Goal: Task Accomplishment & Management: Use online tool/utility

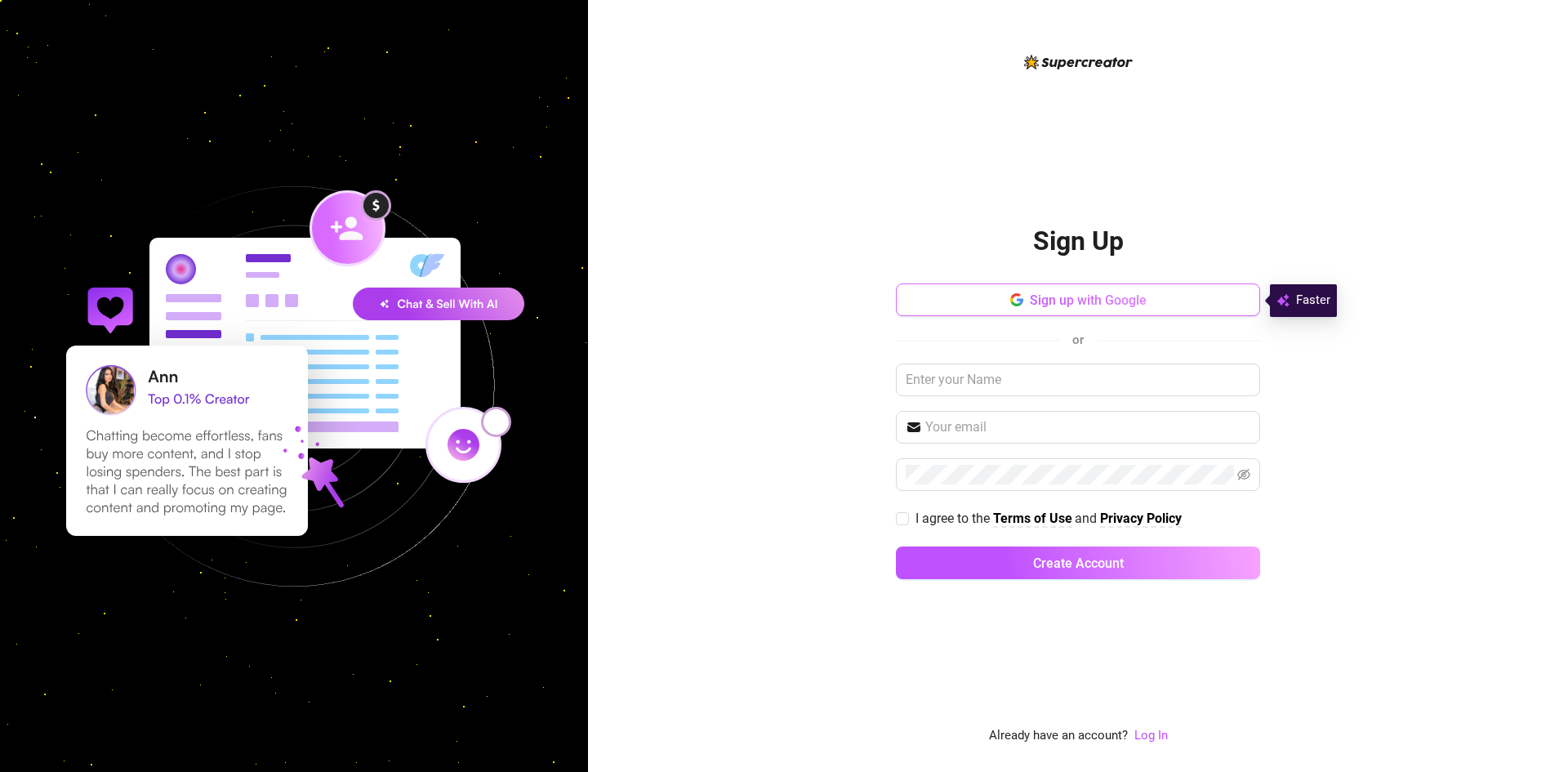
click at [1039, 302] on span "Sign up with Google" at bounding box center [1089, 301] width 117 height 16
click at [672, 56] on div "Sign Up Sign up with Google or I agree to the Terms of Use and Privacy Policy C…" at bounding box center [1078, 386] width 980 height 772
click at [1031, 120] on div "Sign Up Sign up with Google or I agree to the Terms of Use and Privacy Policy C…" at bounding box center [1078, 398] width 364 height 694
drag, startPoint x: 1118, startPoint y: 67, endPoint x: 1109, endPoint y: 84, distance: 19.2
click at [1118, 67] on img at bounding box center [1078, 62] width 108 height 15
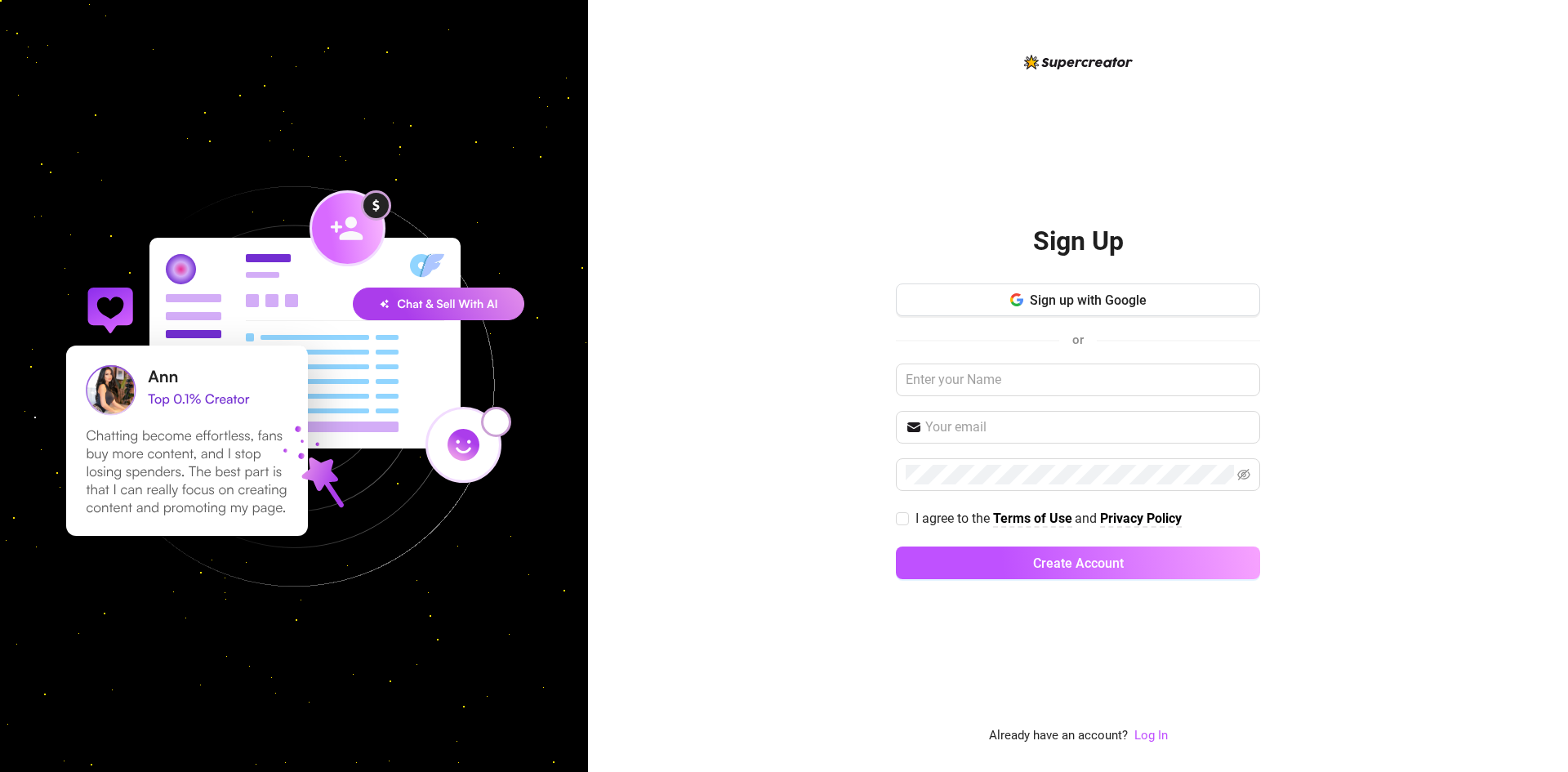
drag, startPoint x: 1200, startPoint y: 91, endPoint x: 1194, endPoint y: 99, distance: 10.0
click at [1200, 90] on div "Sign Up Sign up with Google or I agree to the Terms of Use and Privacy Policy C…" at bounding box center [1078, 398] width 364 height 694
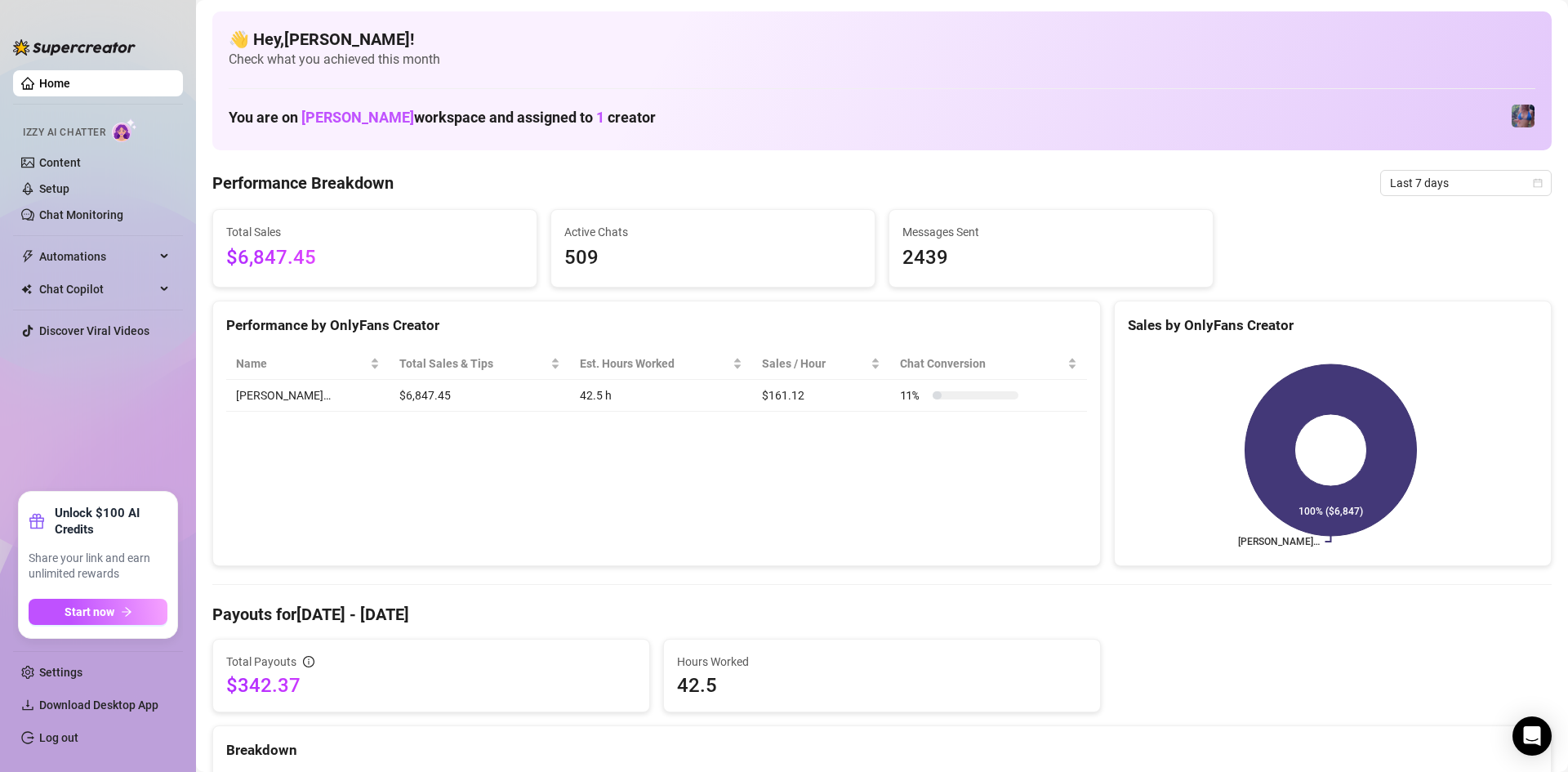
click at [890, 76] on div "👋 Hey, Eunice ! Check what you achieved this month You are on Jaylie Tori Bonow…" at bounding box center [882, 81] width 1340 height 139
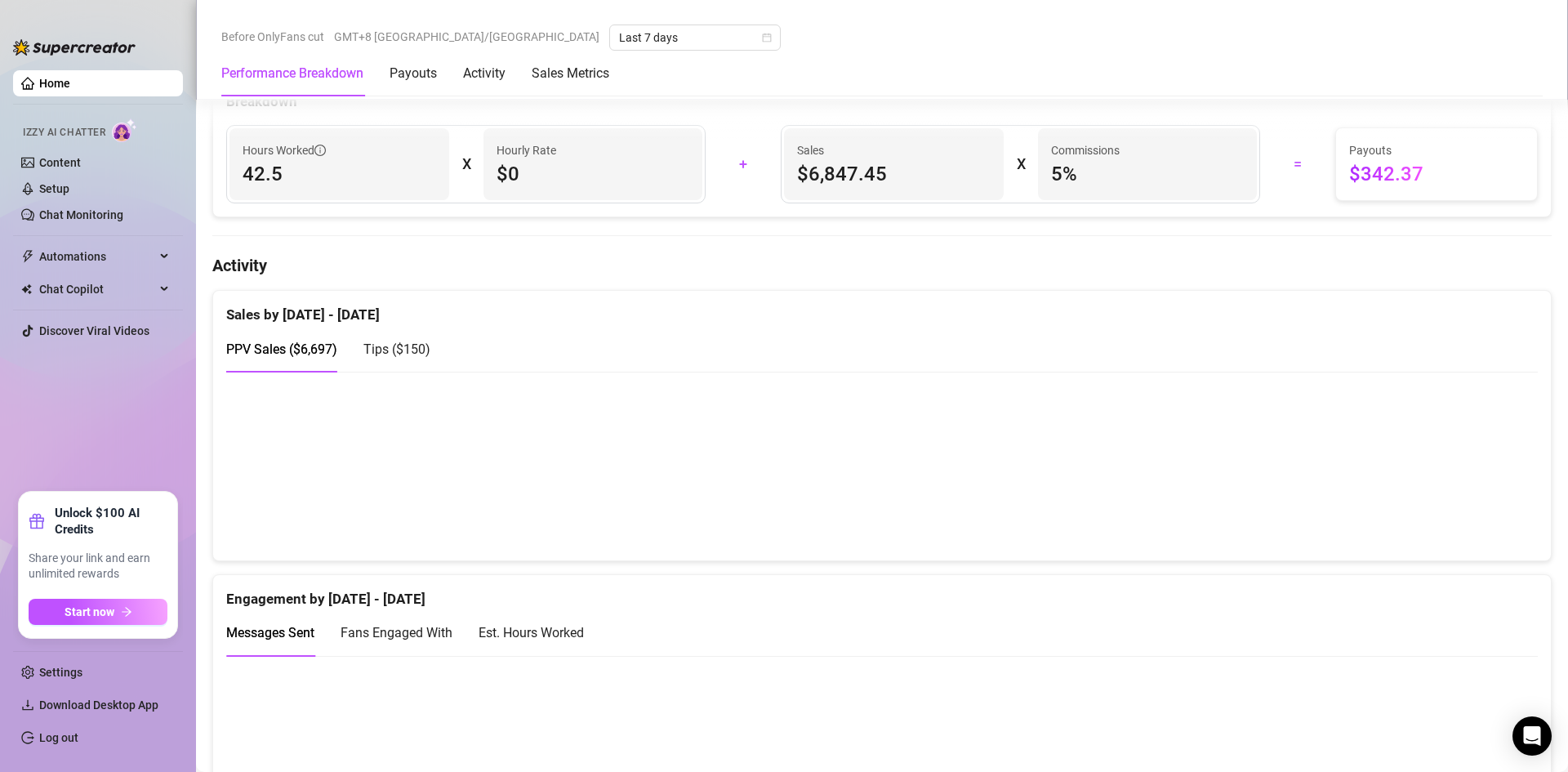
scroll to position [653, 0]
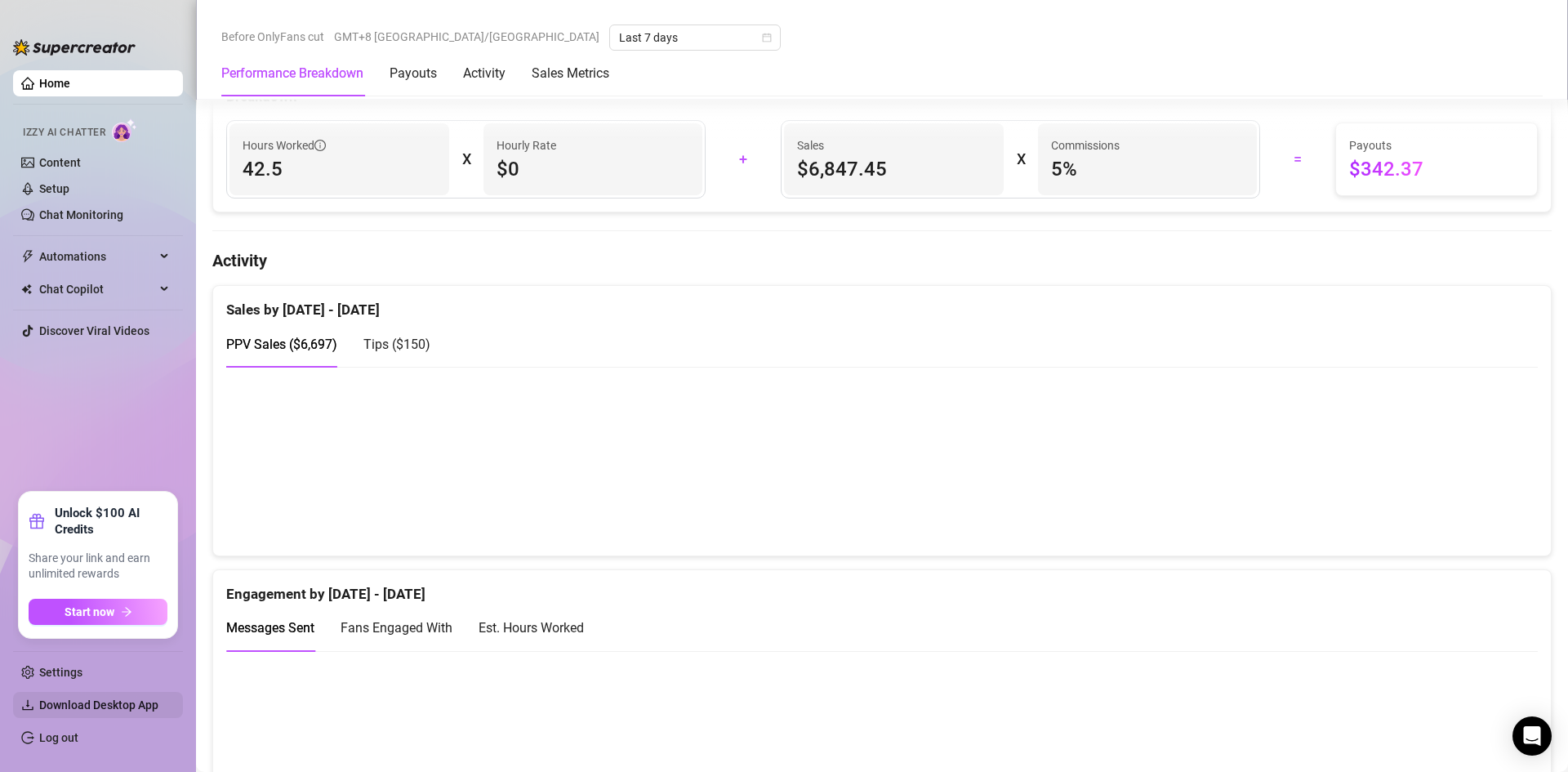
click at [103, 698] on span "Download Desktop App" at bounding box center [98, 704] width 119 height 13
click at [48, 90] on link "Home" at bounding box center [54, 83] width 31 height 13
click at [63, 673] on link "Settings" at bounding box center [60, 672] width 43 height 13
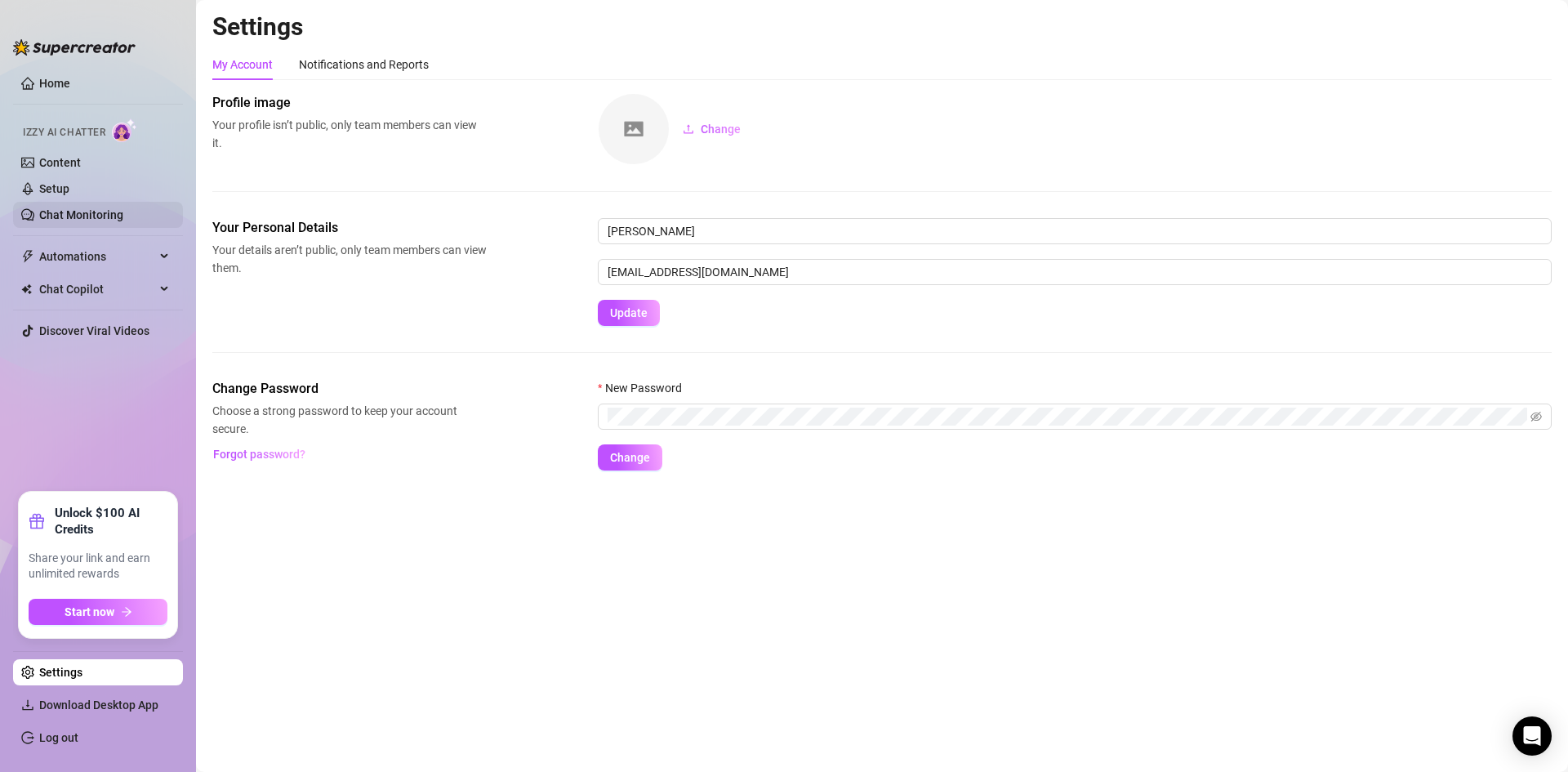
click at [107, 210] on link "Chat Monitoring" at bounding box center [80, 214] width 84 height 13
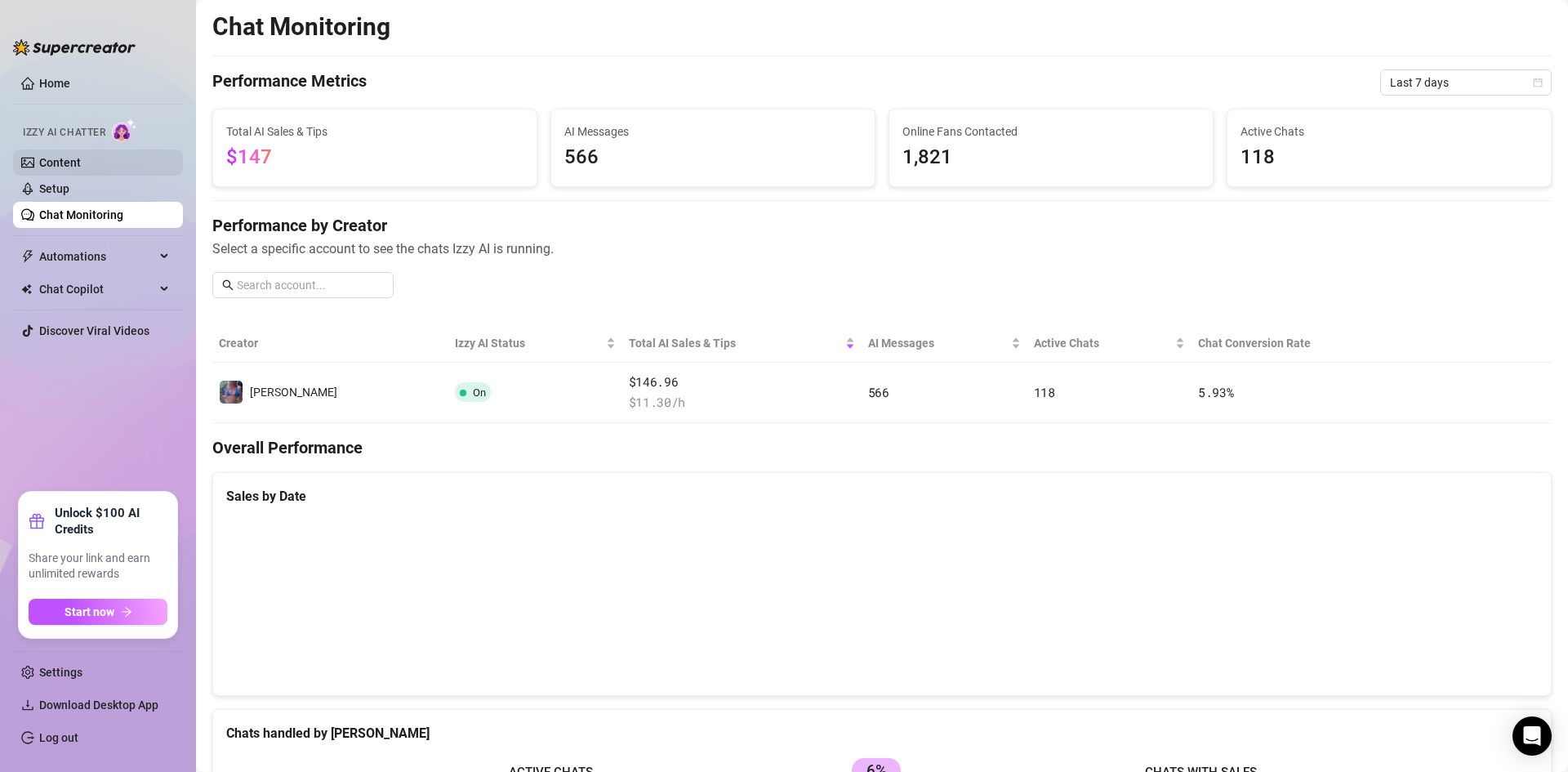
click at [81, 158] on link "Content" at bounding box center [59, 162] width 41 height 13
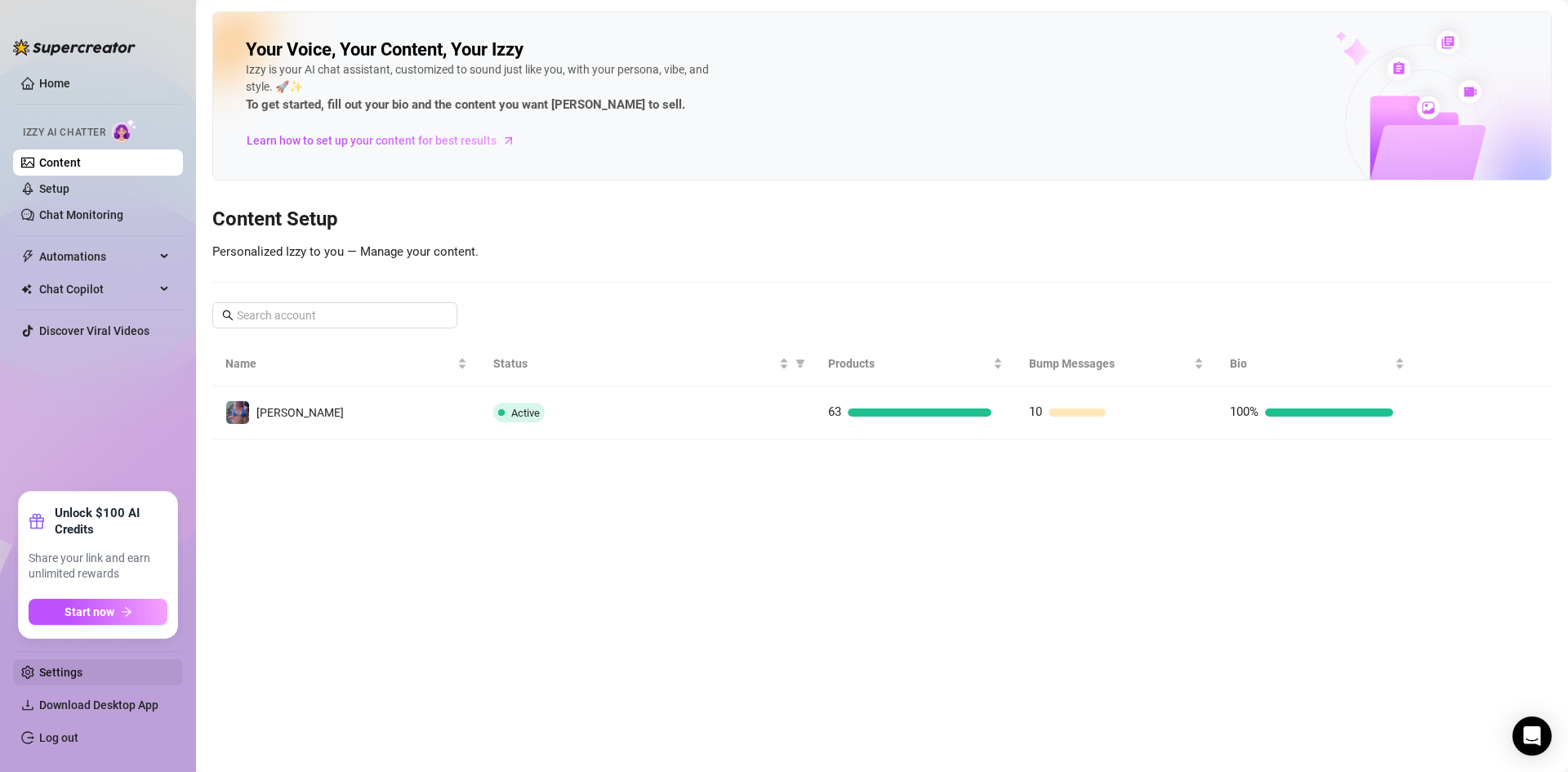
click at [83, 667] on link "Settings" at bounding box center [60, 672] width 43 height 13
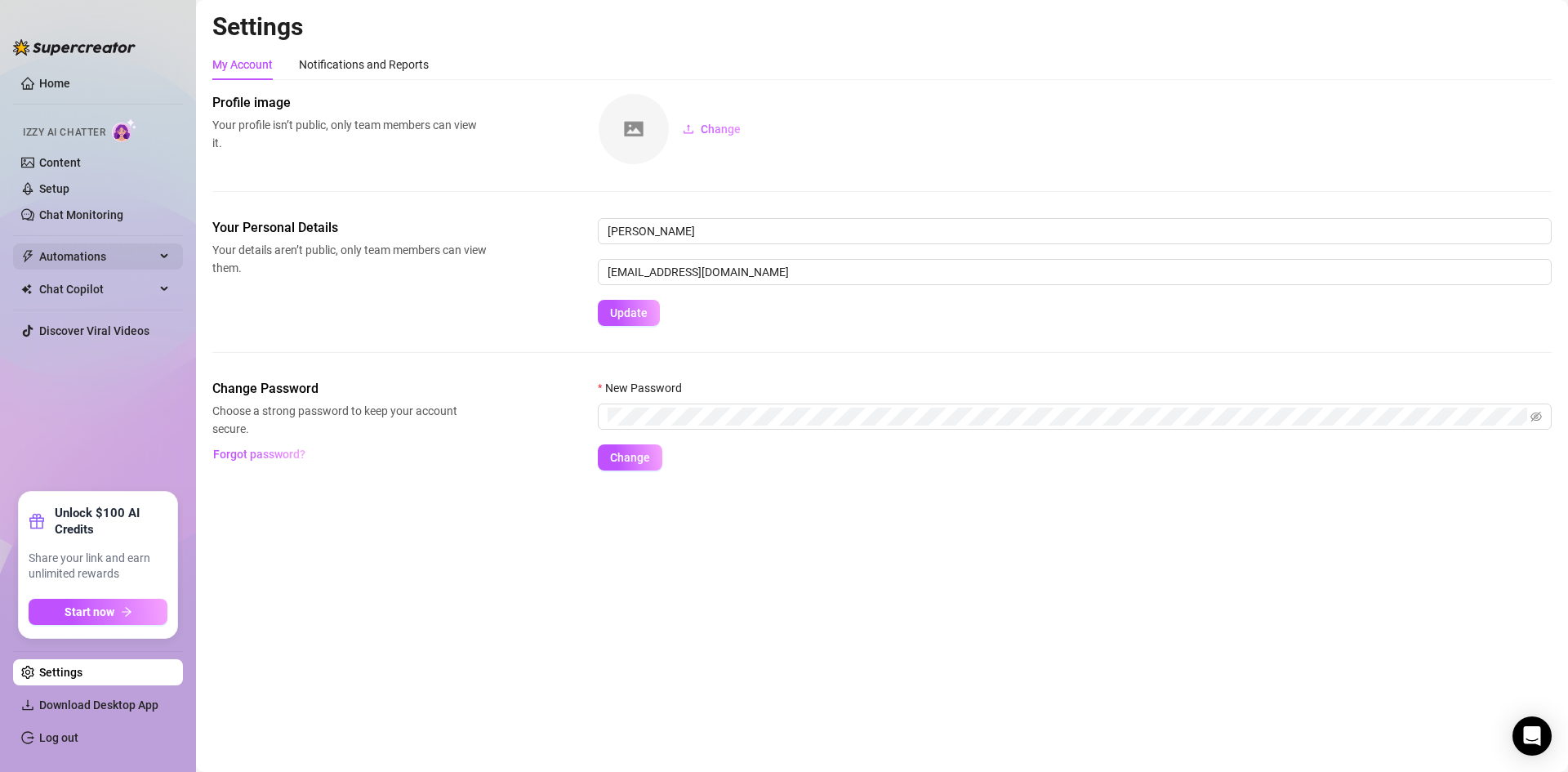
click at [130, 254] on span "Automations" at bounding box center [97, 256] width 116 height 26
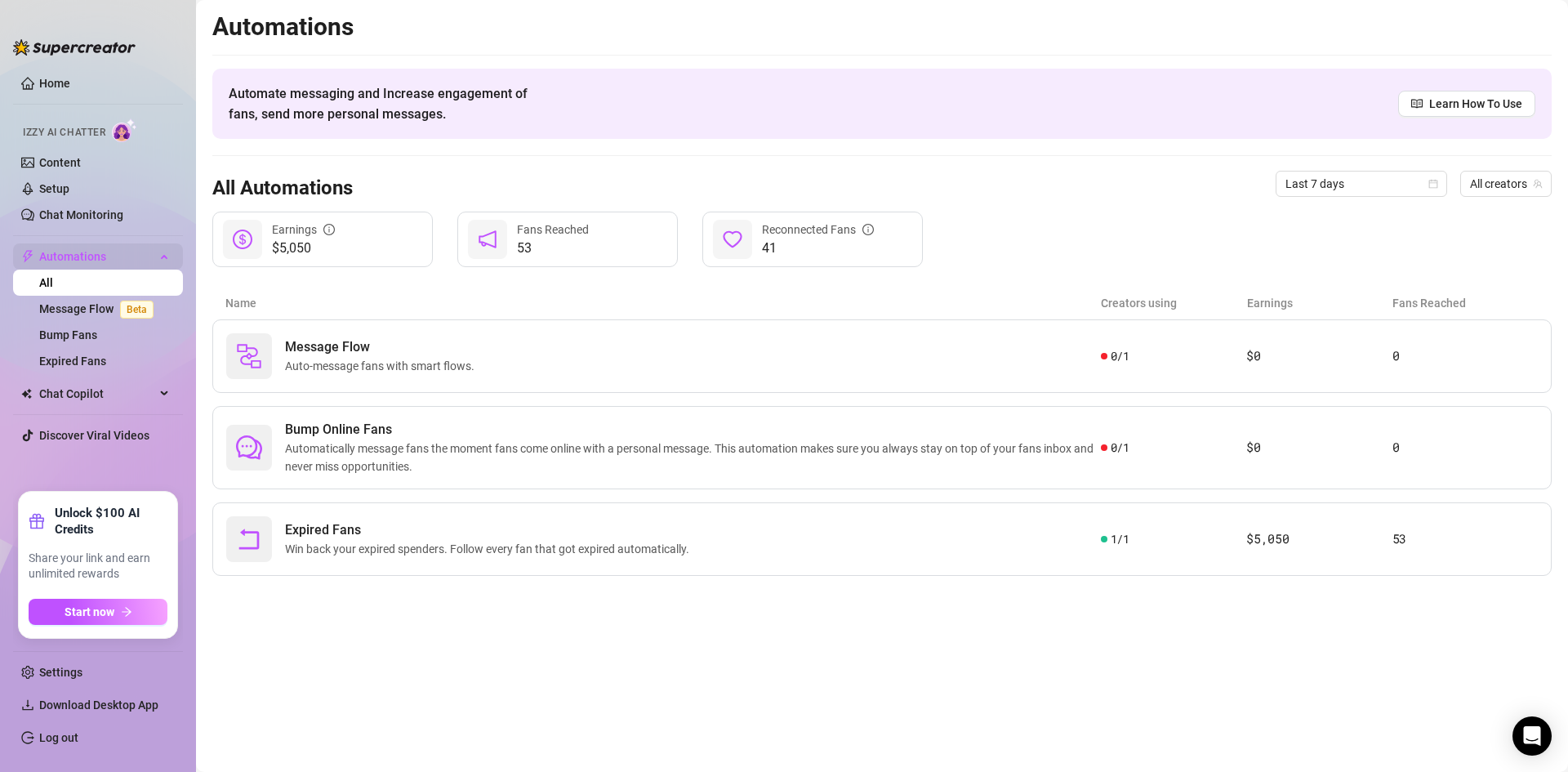
click at [112, 257] on span "Automations" at bounding box center [97, 256] width 116 height 26
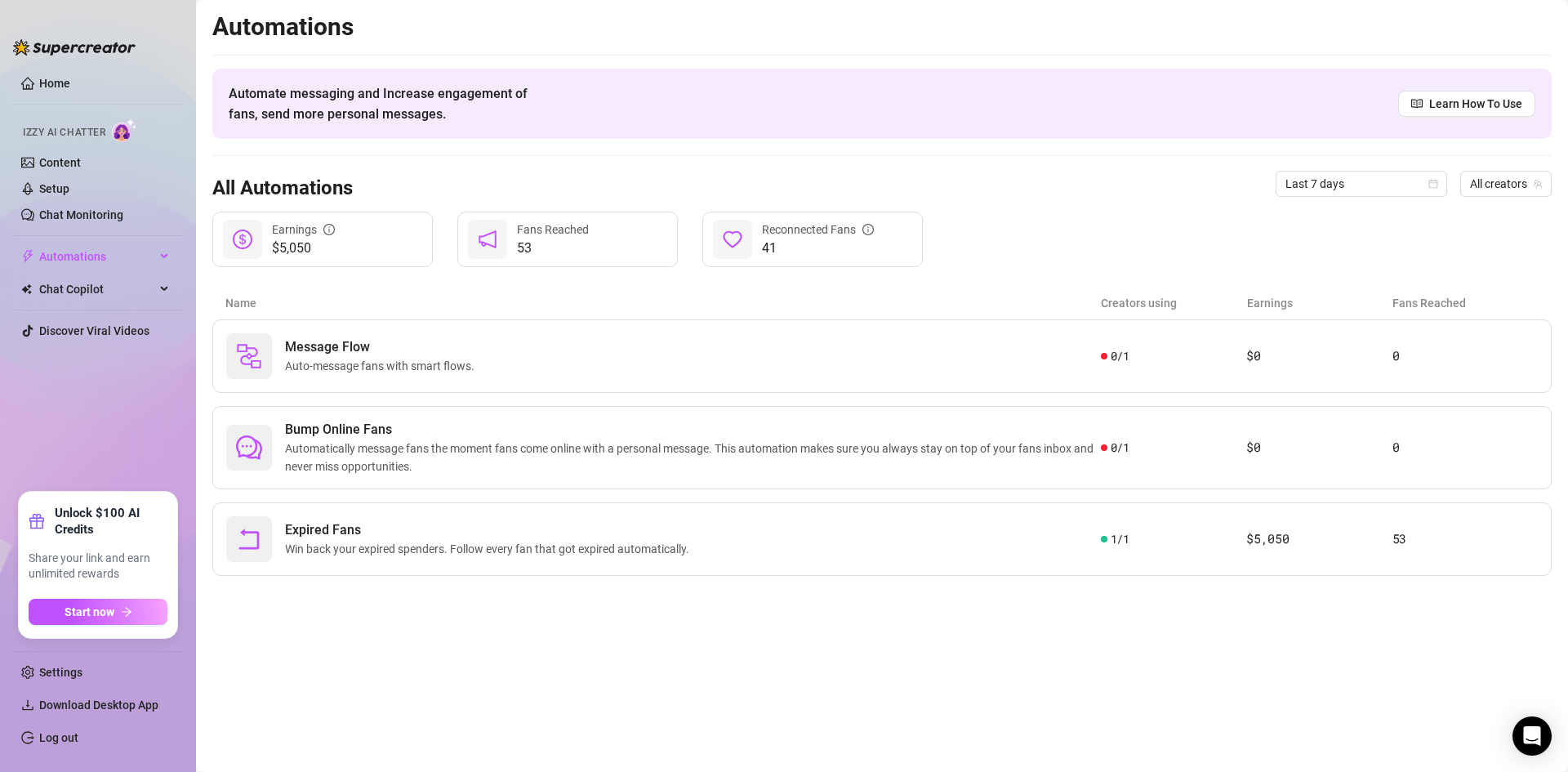
click at [72, 51] on img at bounding box center [74, 47] width 123 height 17
click at [84, 46] on img at bounding box center [74, 47] width 123 height 17
click at [1456, 104] on span "Learn How To Use" at bounding box center [1476, 104] width 93 height 18
click at [159, 295] on div "Chat Copilot" at bounding box center [98, 289] width 170 height 26
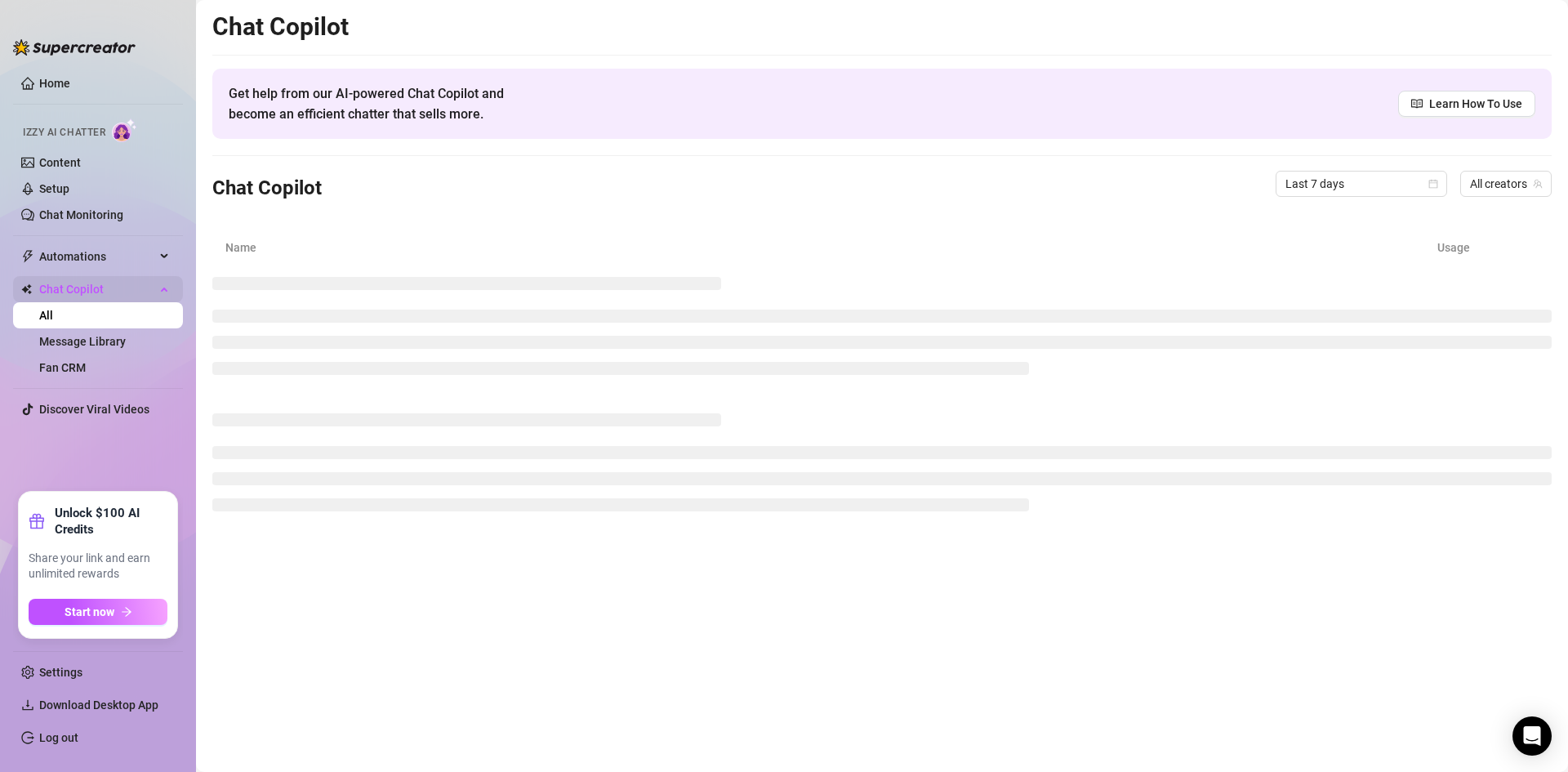
click at [159, 295] on div "Chat Copilot" at bounding box center [98, 289] width 170 height 26
click at [53, 308] on link "All" at bounding box center [46, 315] width 14 height 13
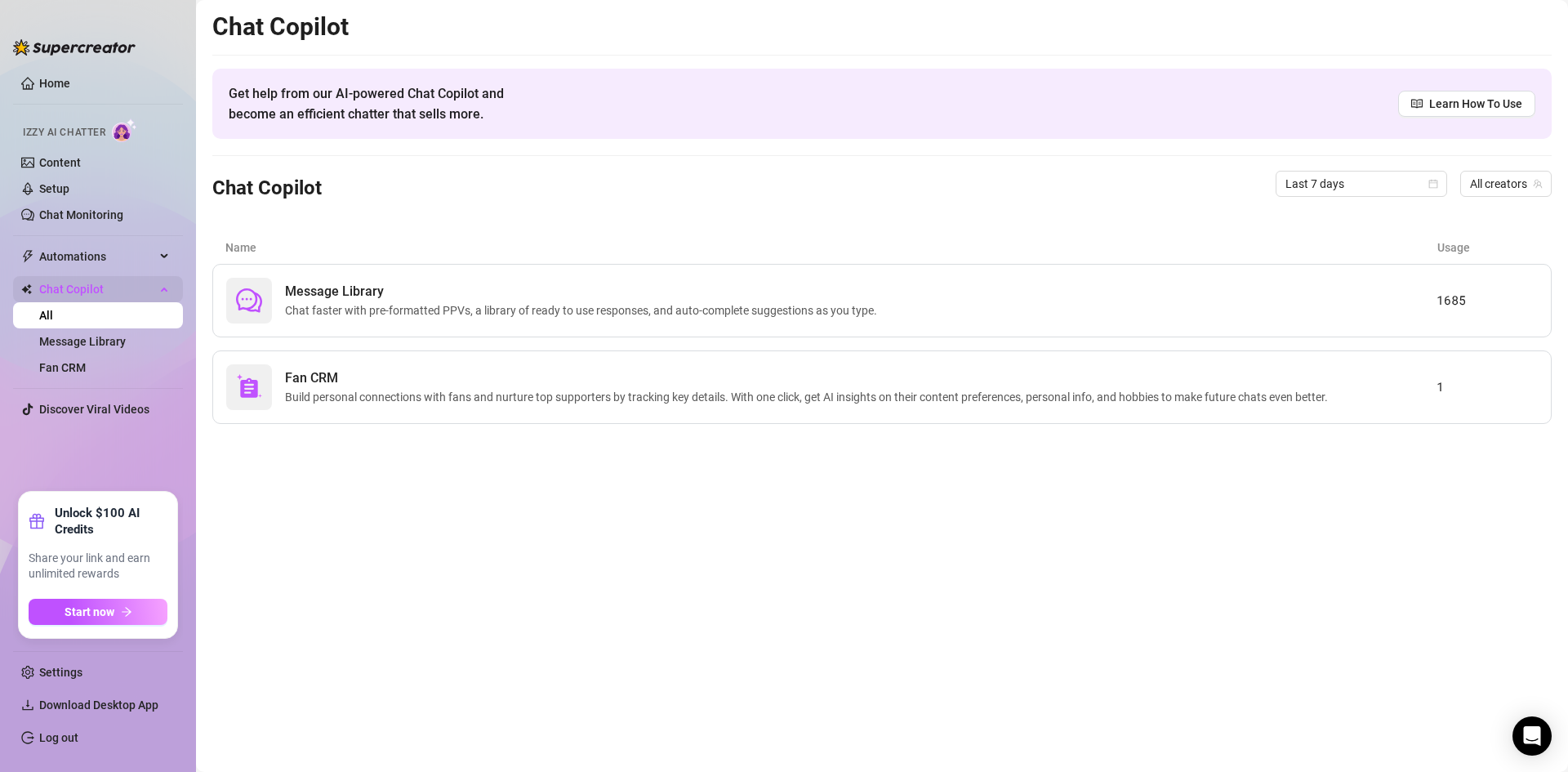
click at [165, 287] on icon at bounding box center [165, 287] width 8 height 0
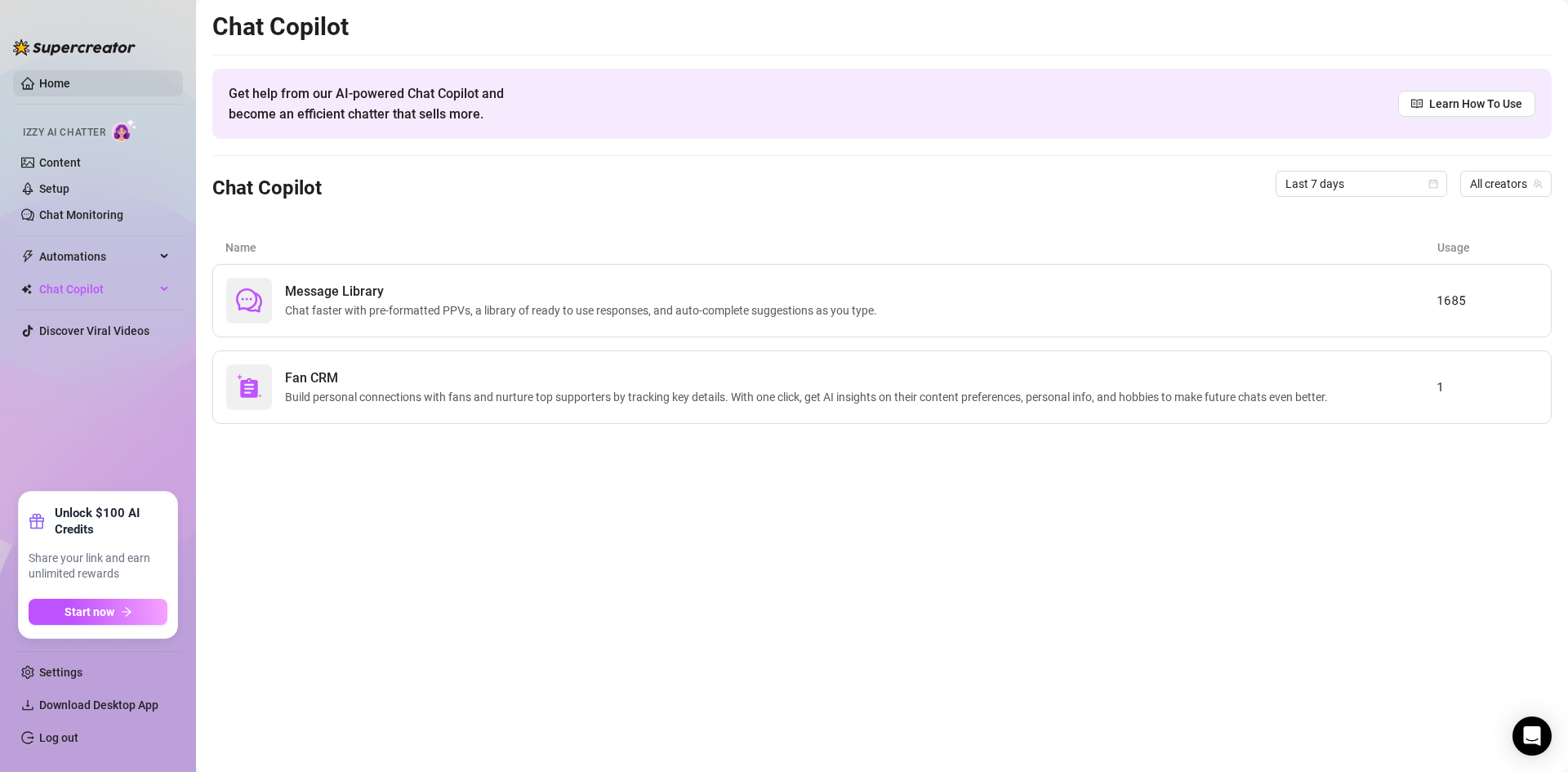
click at [39, 77] on link "Home" at bounding box center [54, 83] width 31 height 13
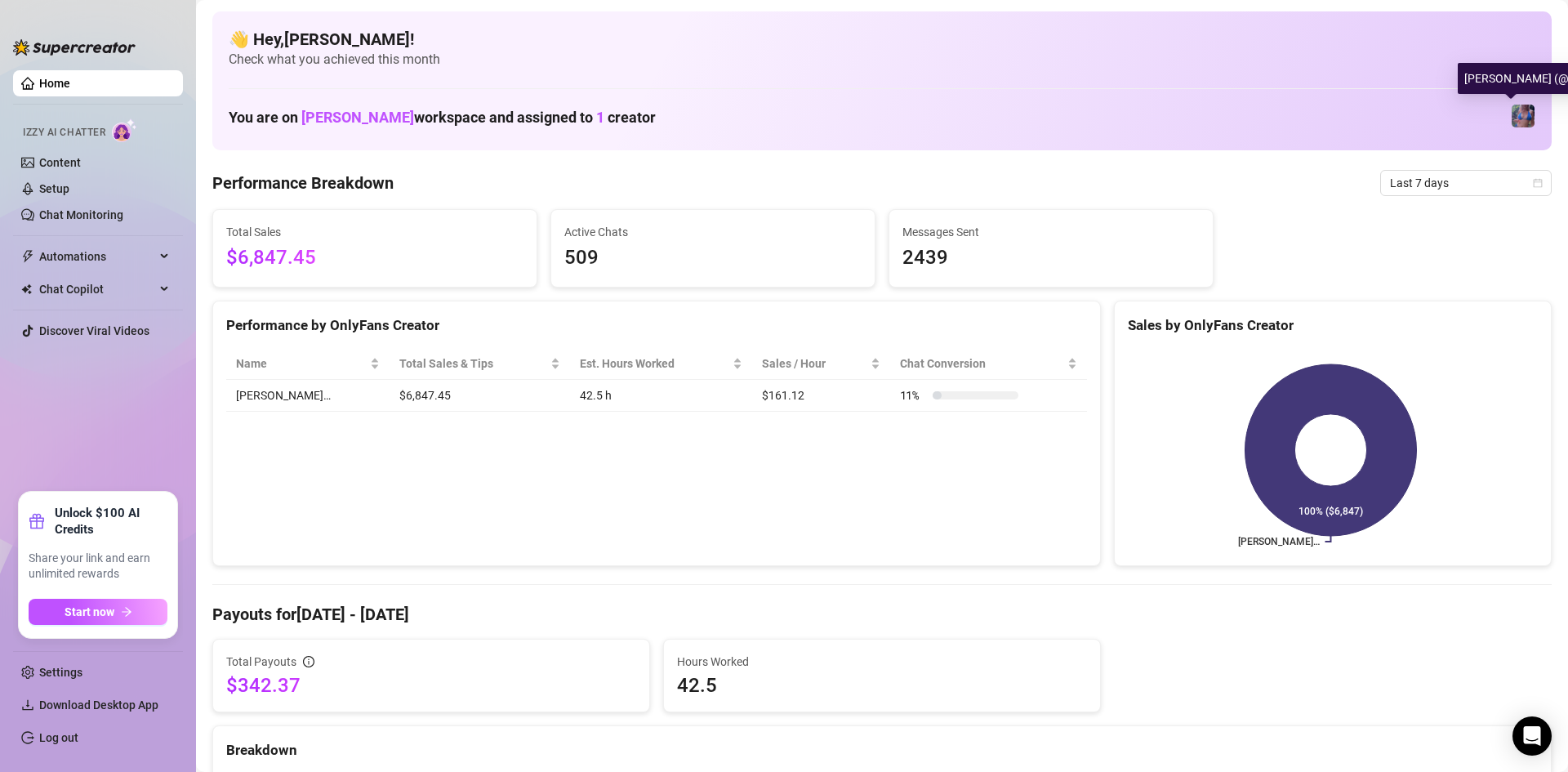
click at [1512, 116] on img at bounding box center [1523, 116] width 23 height 23
click at [1512, 118] on img at bounding box center [1523, 116] width 23 height 23
click at [390, 116] on span "[PERSON_NAME]" at bounding box center [358, 116] width 113 height 17
click at [113, 698] on span "Download Desktop App" at bounding box center [98, 704] width 119 height 13
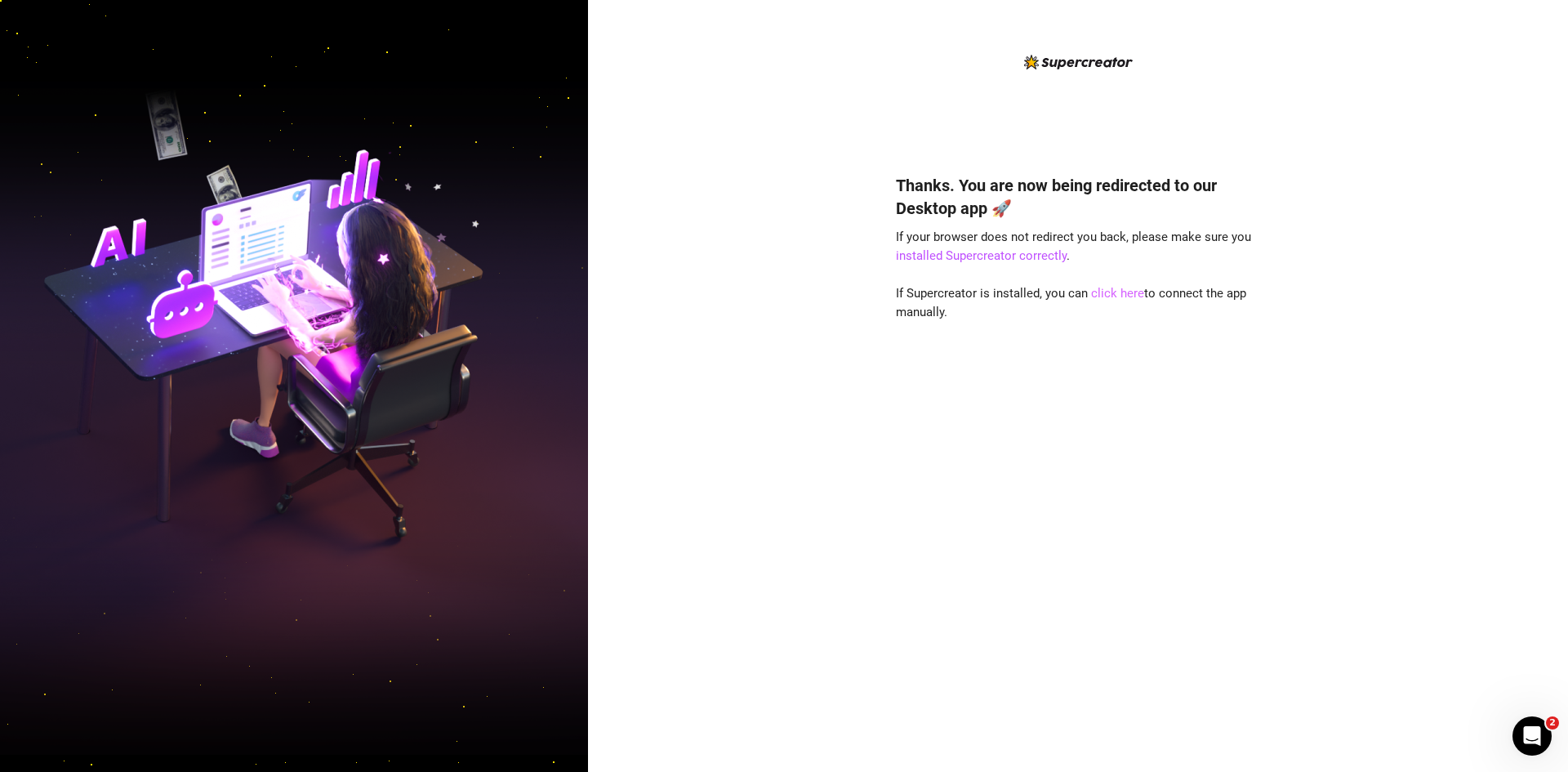
click at [1109, 295] on link "click here" at bounding box center [1118, 293] width 53 height 15
click at [1252, 168] on div "Thanks. You are now being redirected to our Desktop app 🚀 If your browser does …" at bounding box center [1078, 449] width 364 height 594
click at [1108, 293] on link "click here" at bounding box center [1118, 293] width 53 height 15
click at [1117, 295] on link "click here" at bounding box center [1118, 293] width 53 height 15
click at [1123, 294] on link "click here" at bounding box center [1118, 293] width 53 height 15
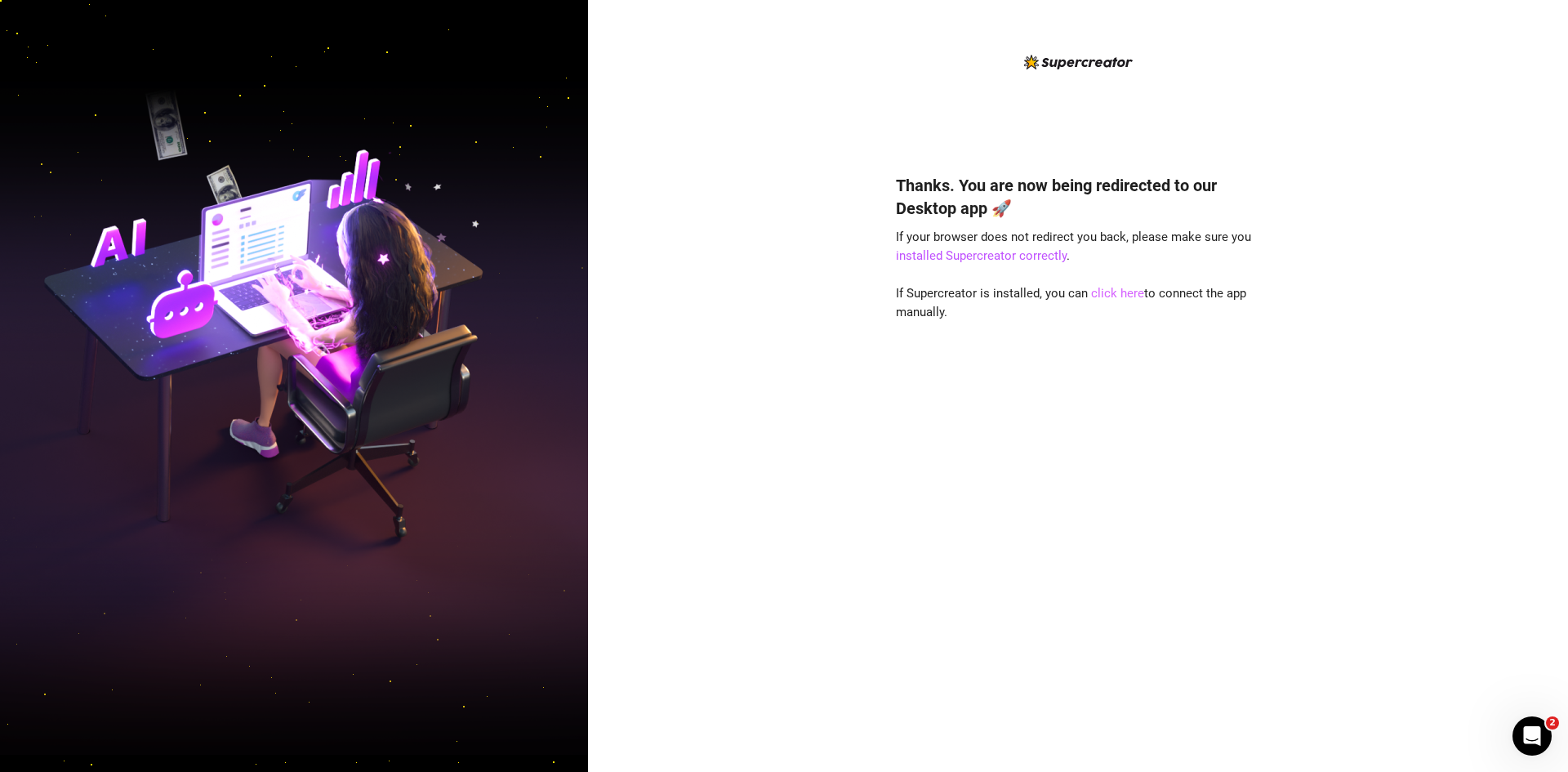
click at [1121, 294] on link "click here" at bounding box center [1118, 293] width 53 height 15
click at [1247, 92] on div "Thanks. You are now being redirected to our Desktop app 🚀 If your browser does …" at bounding box center [1078, 398] width 364 height 694
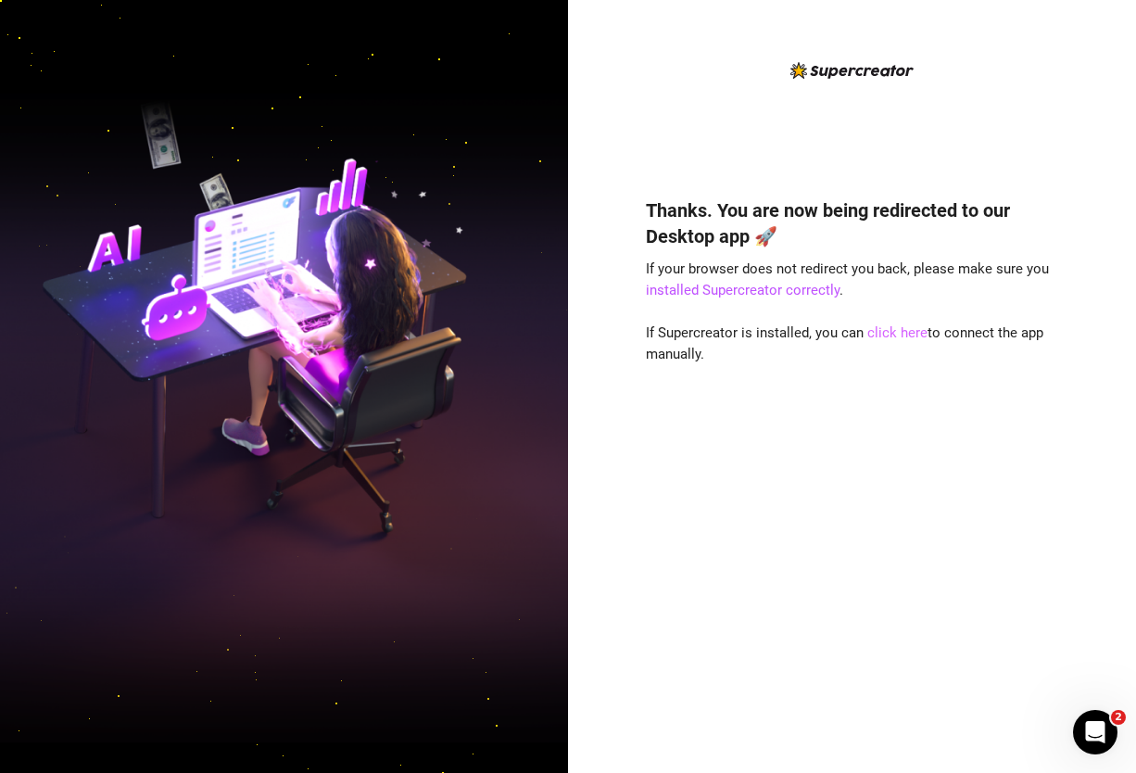
click at [881, 329] on link "click here" at bounding box center [897, 332] width 60 height 17
click at [664, 291] on link "installed Supercreator correctly" at bounding box center [743, 290] width 194 height 17
click at [1017, 362] on div "Thanks. You are now being redirected to our Desktop app 🚀 If your browser does …" at bounding box center [852, 457] width 413 height 571
click at [895, 326] on link "click here" at bounding box center [897, 332] width 60 height 17
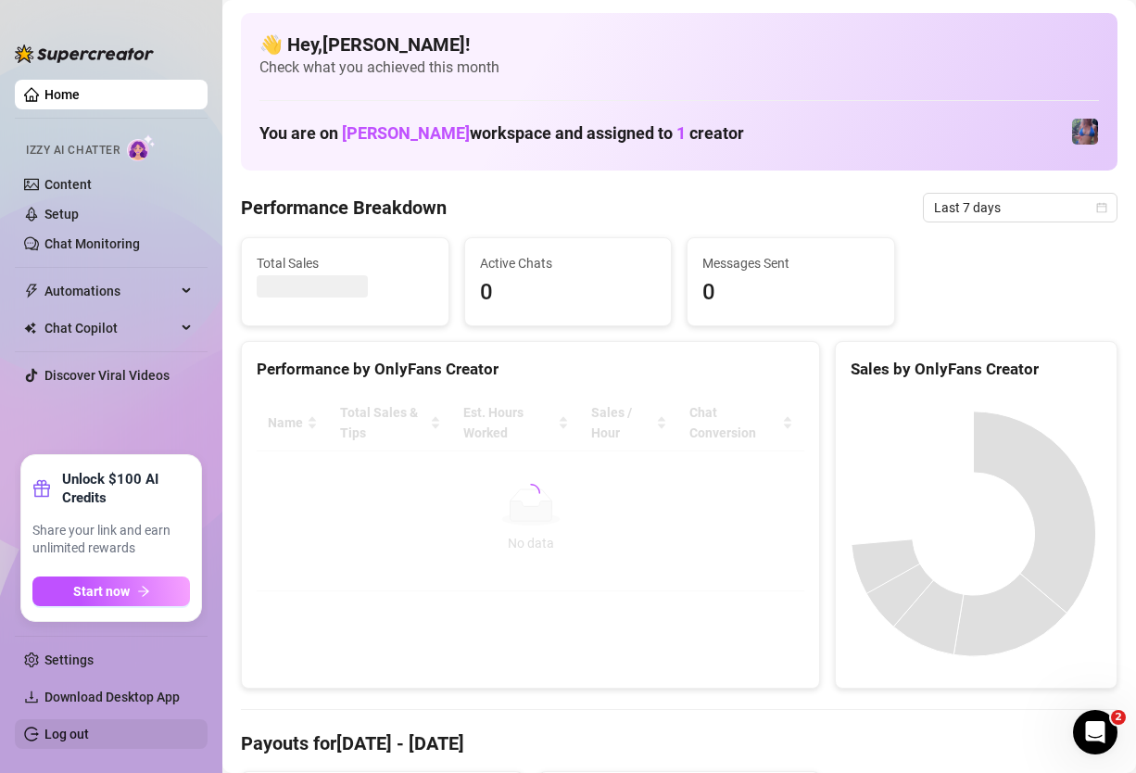
click at [50, 727] on link "Log out" at bounding box center [66, 734] width 44 height 15
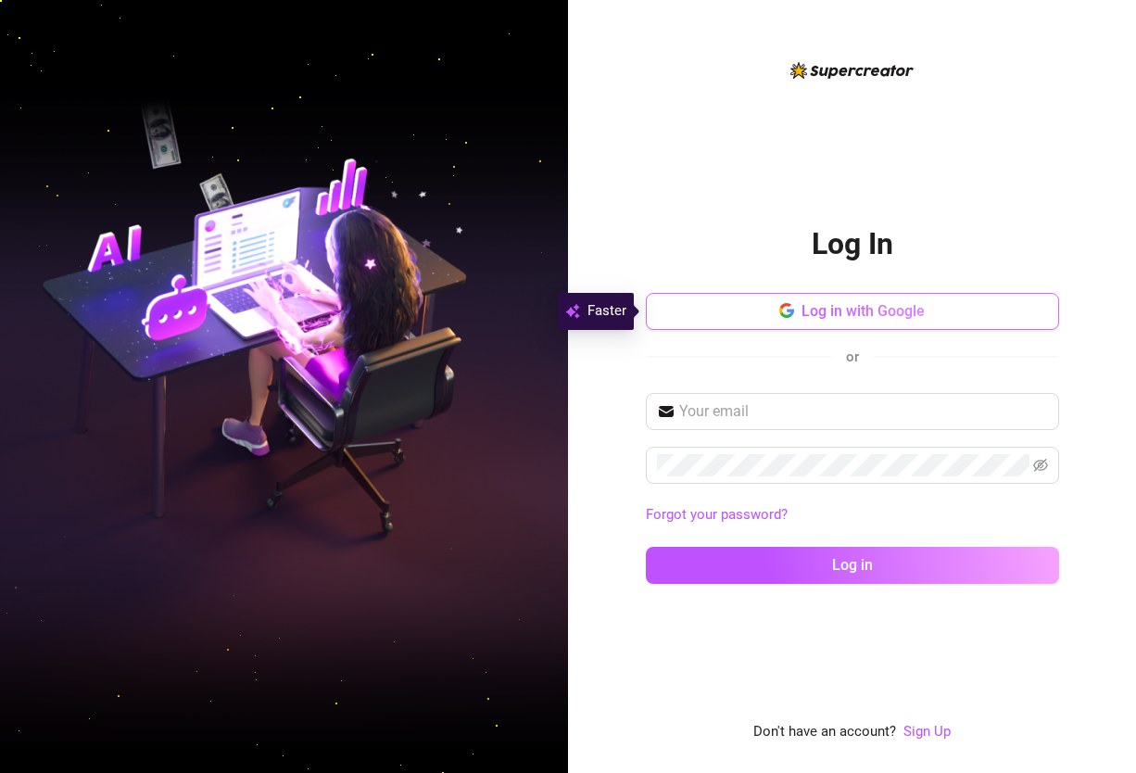
click at [805, 305] on span "Log in with Google" at bounding box center [863, 311] width 123 height 18
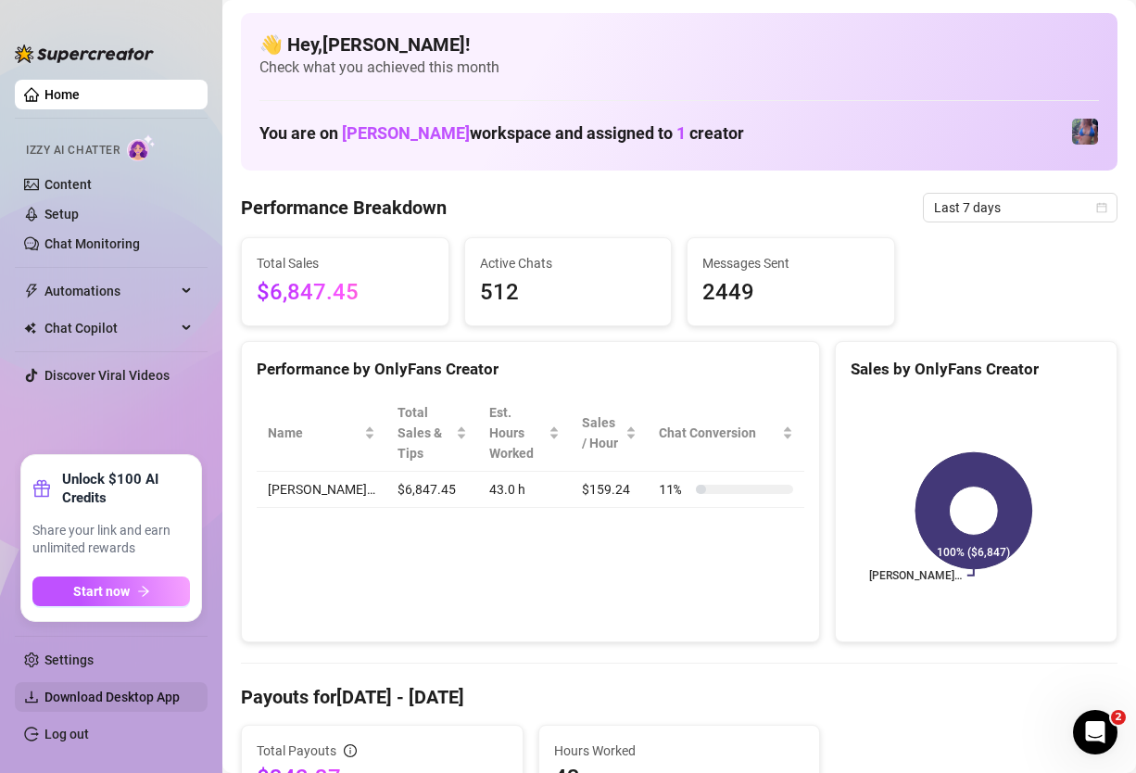
click at [150, 690] on span "Download Desktop App" at bounding box center [111, 696] width 135 height 15
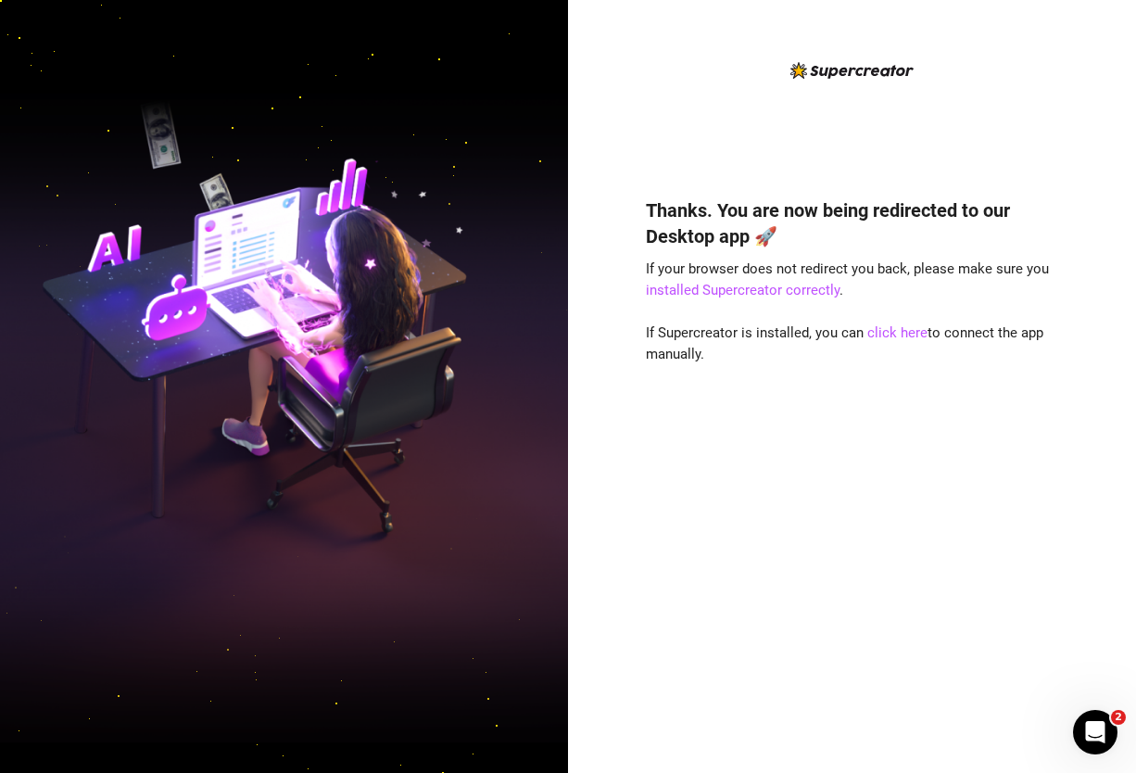
click at [1070, 324] on div "Thanks. You are now being redirected to our Desktop app 🚀 If your browser does …" at bounding box center [852, 386] width 568 height 773
click at [702, 60] on div "Thanks. You are now being redirected to our Desktop app 🚀 If your browser does …" at bounding box center [852, 401] width 413 height 684
click at [901, 332] on link "click here" at bounding box center [897, 332] width 60 height 17
click at [898, 330] on link "click here" at bounding box center [897, 332] width 60 height 17
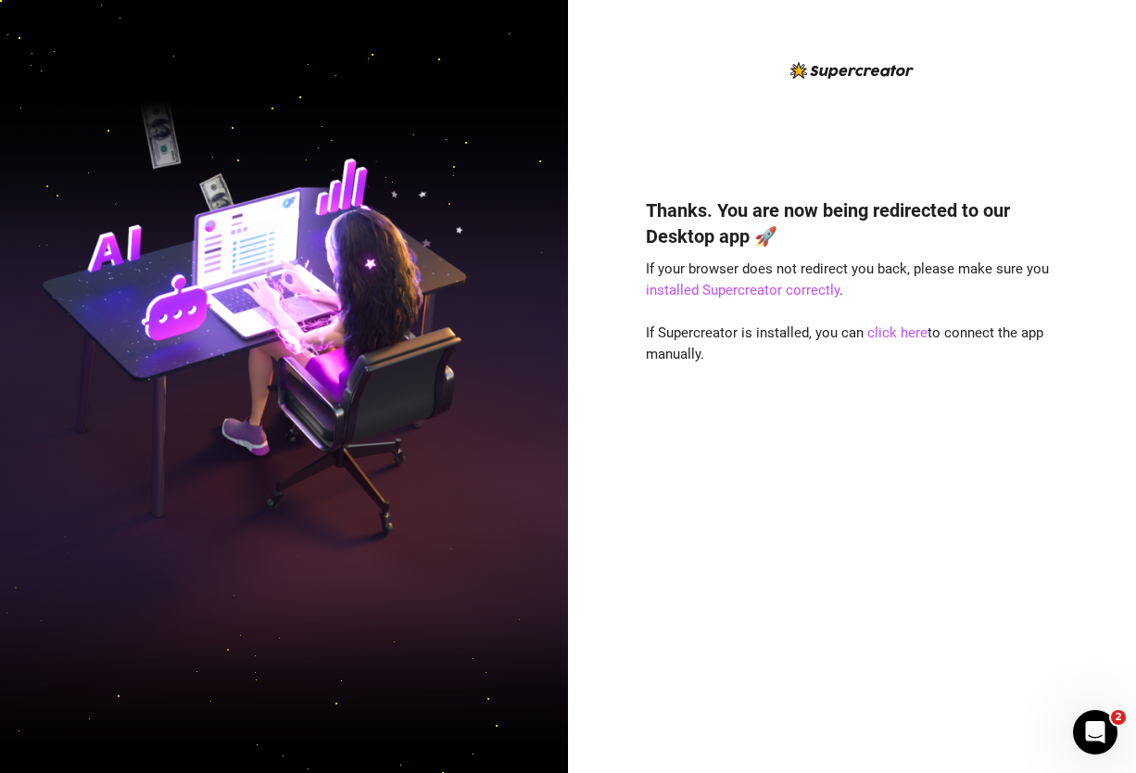
click at [1084, 187] on div "Thanks. You are now being redirected to our Desktop app 🚀 If your browser does …" at bounding box center [852, 386] width 568 height 773
click at [1074, 406] on div "Thanks. You are now being redirected to our Desktop app 🚀 If your browser does …" at bounding box center [852, 386] width 568 height 773
click at [897, 328] on link "click here" at bounding box center [897, 332] width 60 height 17
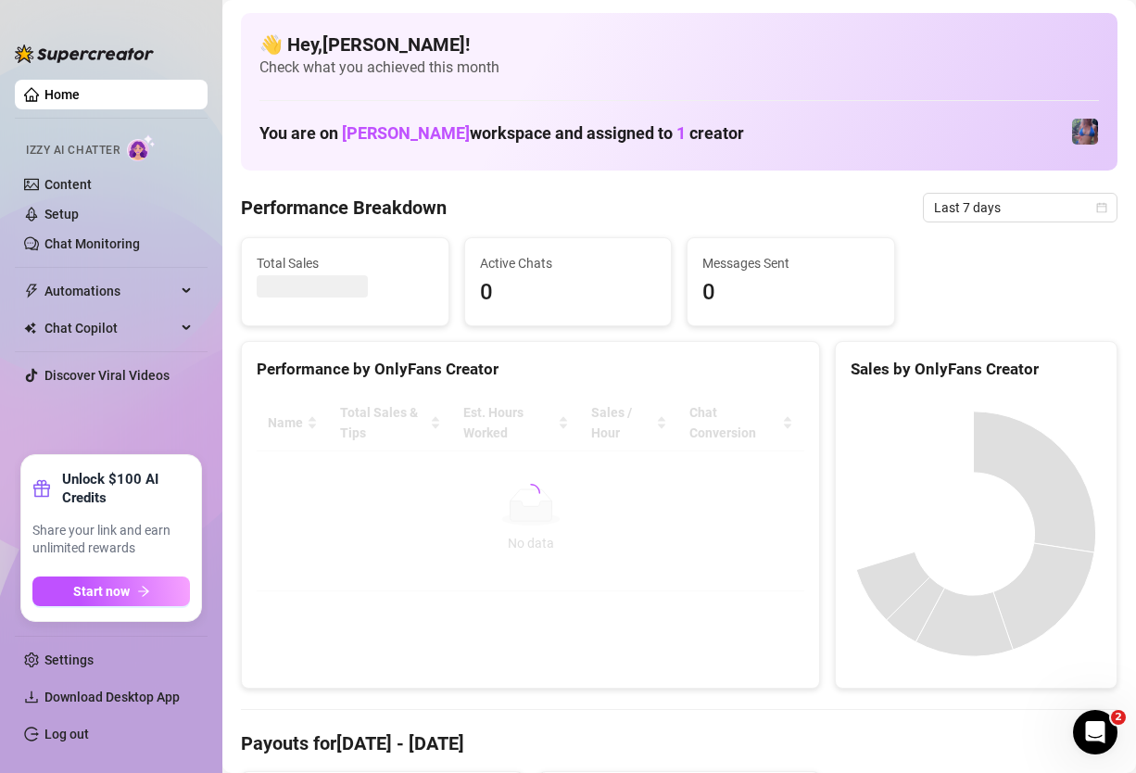
click at [82, 732] on link "Log out" at bounding box center [66, 734] width 44 height 15
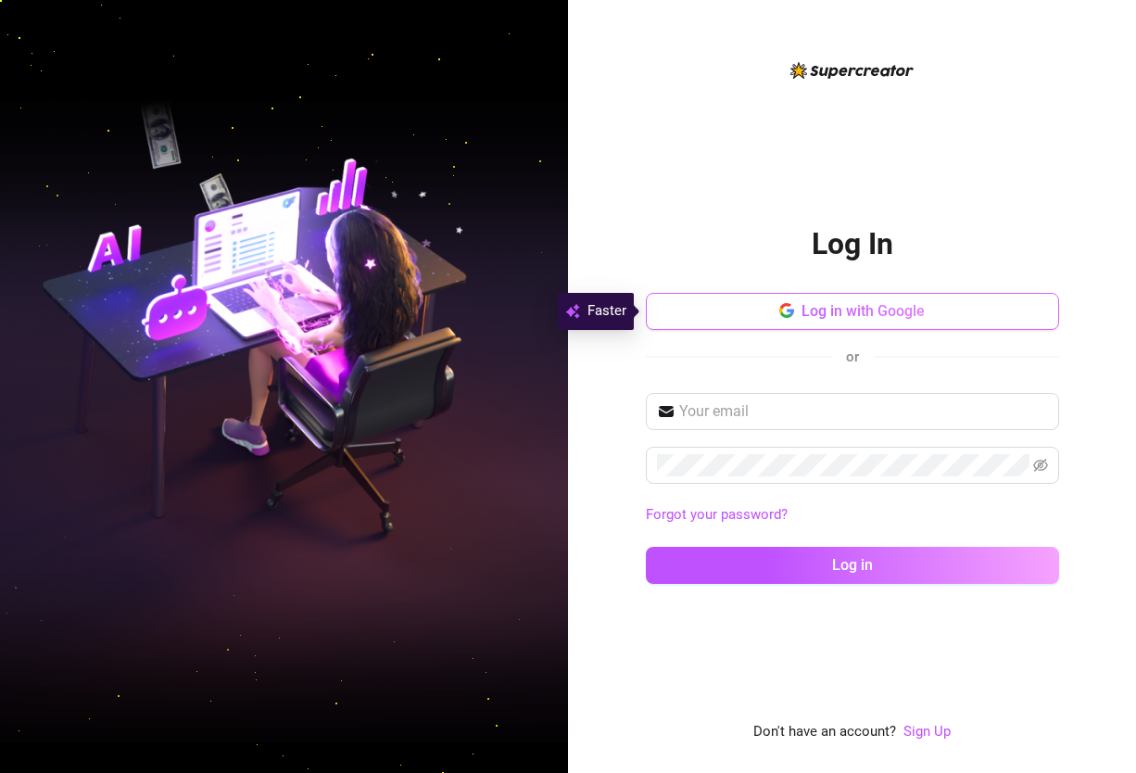
click at [859, 310] on span "Log in with Google" at bounding box center [863, 311] width 123 height 18
click at [774, 303] on button "Log in with Google" at bounding box center [852, 311] width 413 height 37
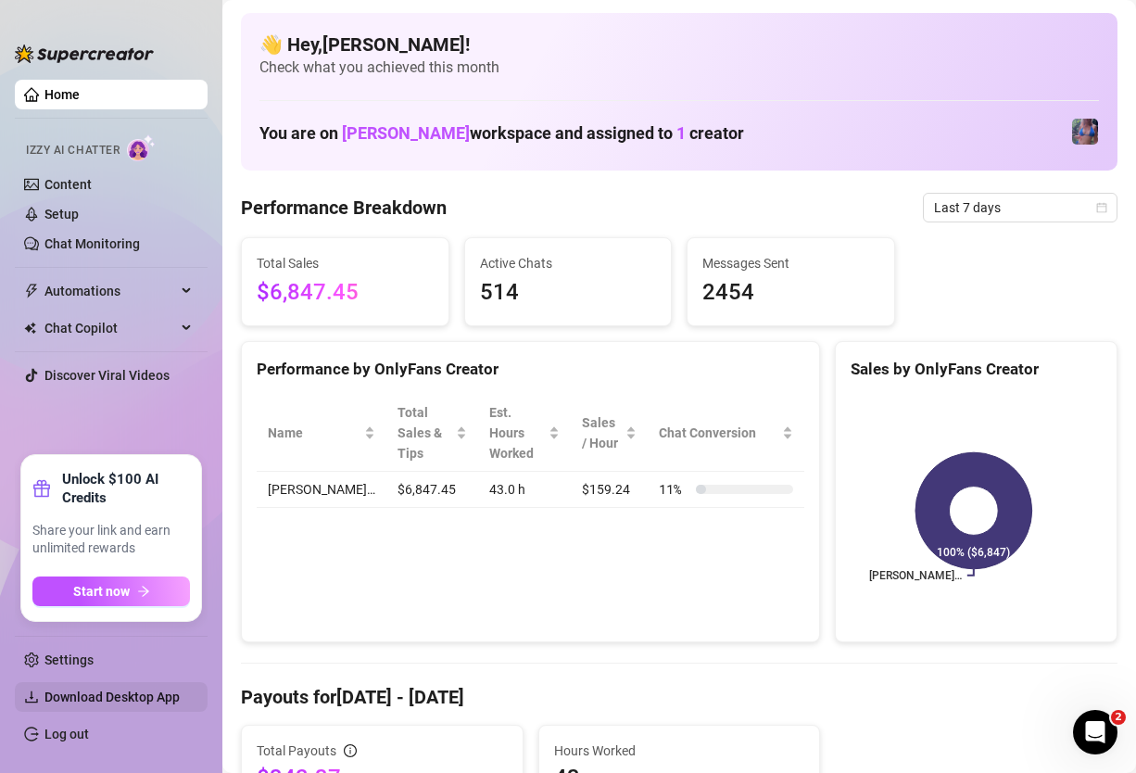
click at [70, 696] on span "Download Desktop App" at bounding box center [111, 696] width 135 height 15
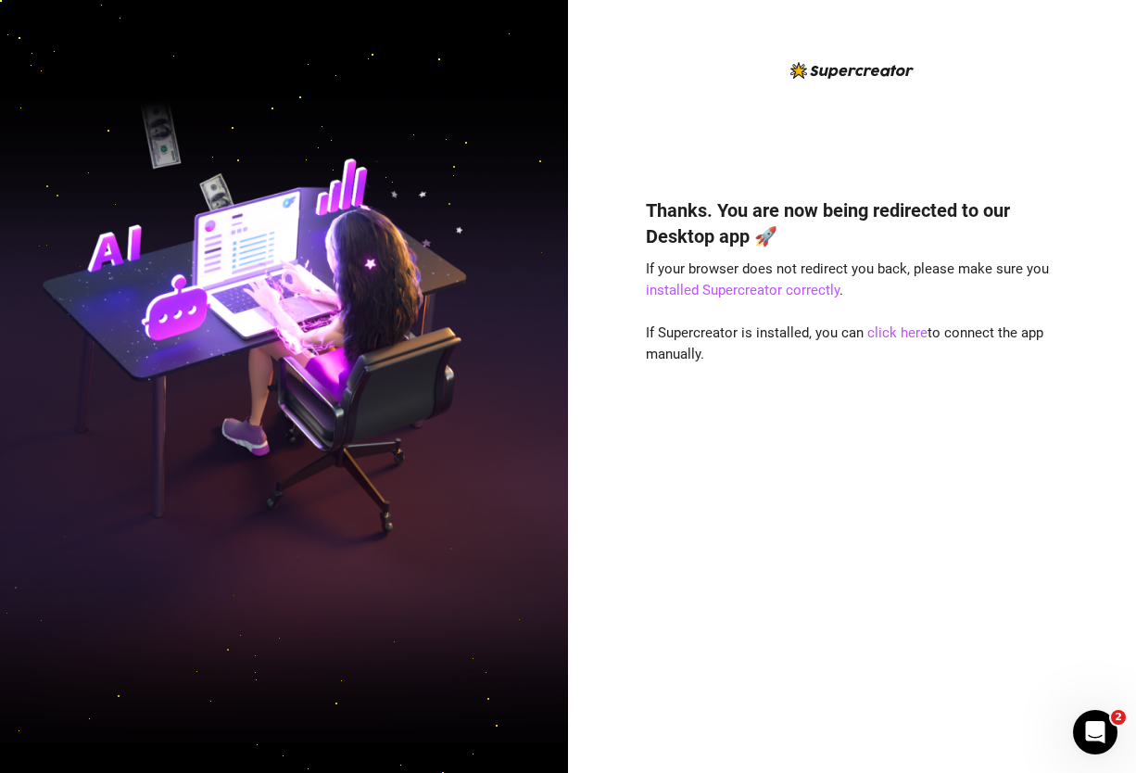
click at [1062, 46] on div "Thanks. You are now being redirected to our Desktop app 🚀 If your browser does …" at bounding box center [852, 386] width 568 height 773
